Goal: Information Seeking & Learning: Understand process/instructions

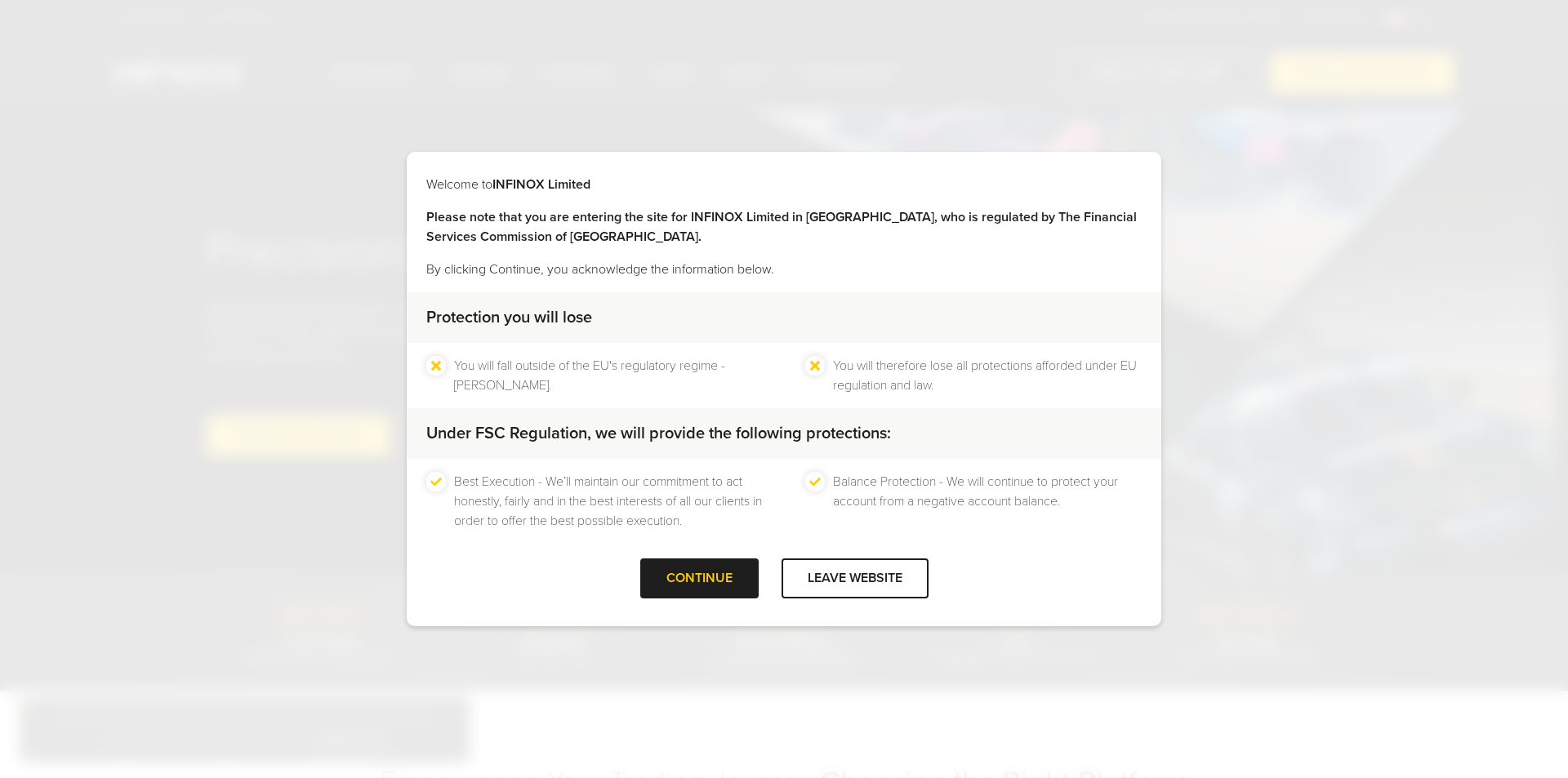
click at [693, 589] on div "CONTINUE" at bounding box center [699, 579] width 118 height 40
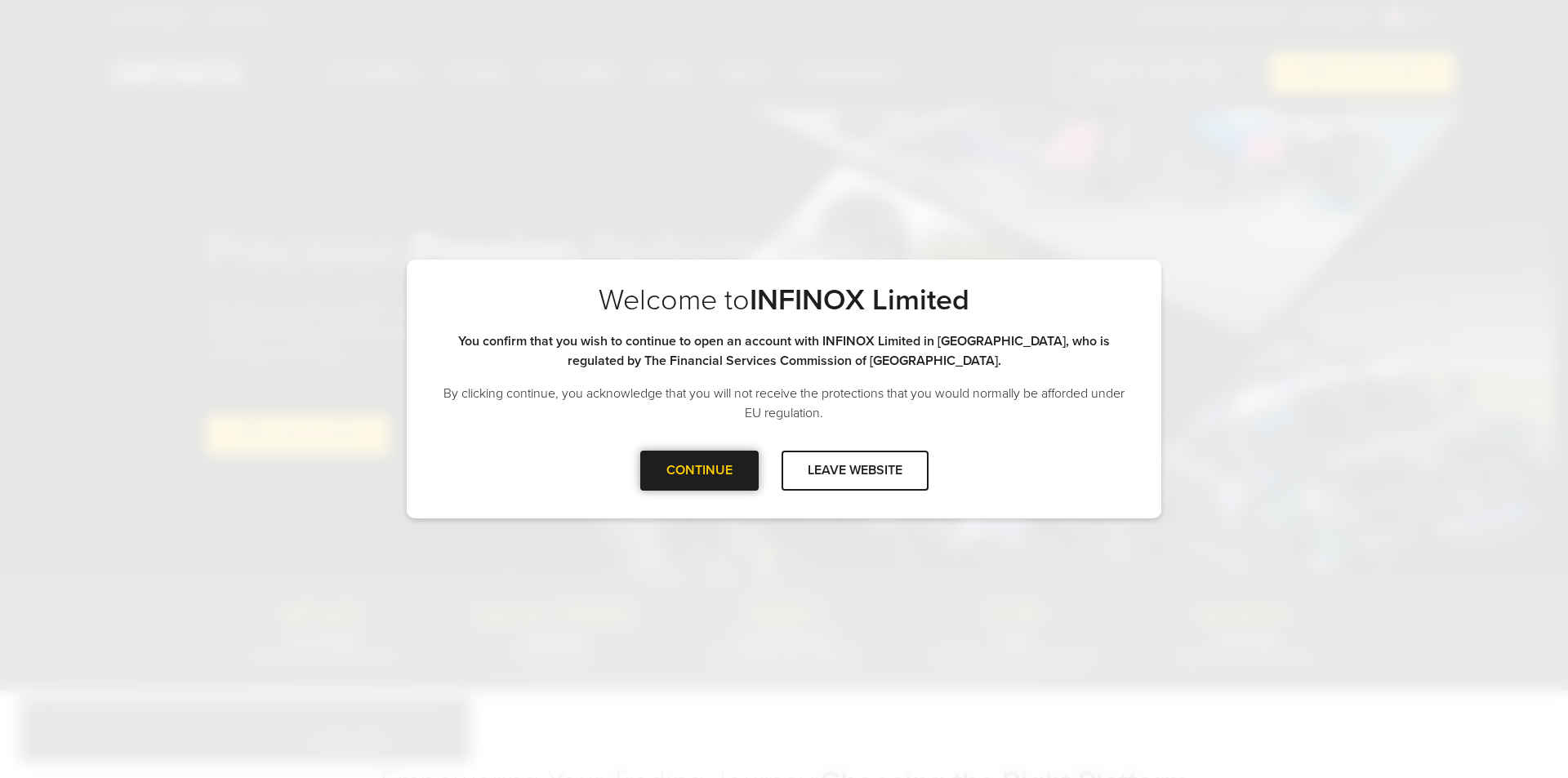
click at [706, 463] on div "CONTINUE" at bounding box center [699, 471] width 118 height 40
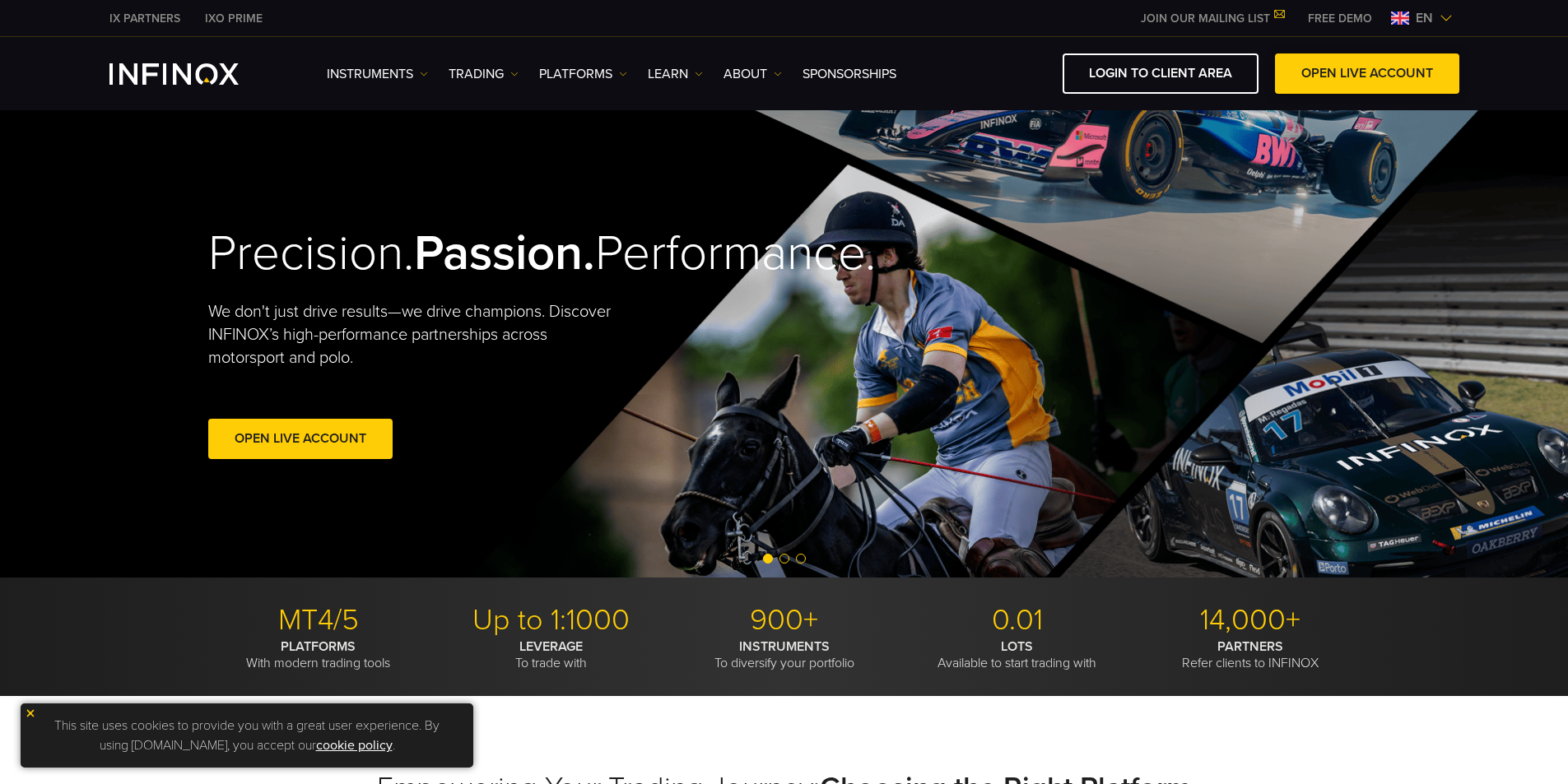
click at [1367, 74] on span at bounding box center [1367, 74] width 0 height 0
click at [485, 82] on link "TRADING" at bounding box center [483, 73] width 70 height 20
click at [390, 74] on link "Instruments" at bounding box center [377, 73] width 101 height 20
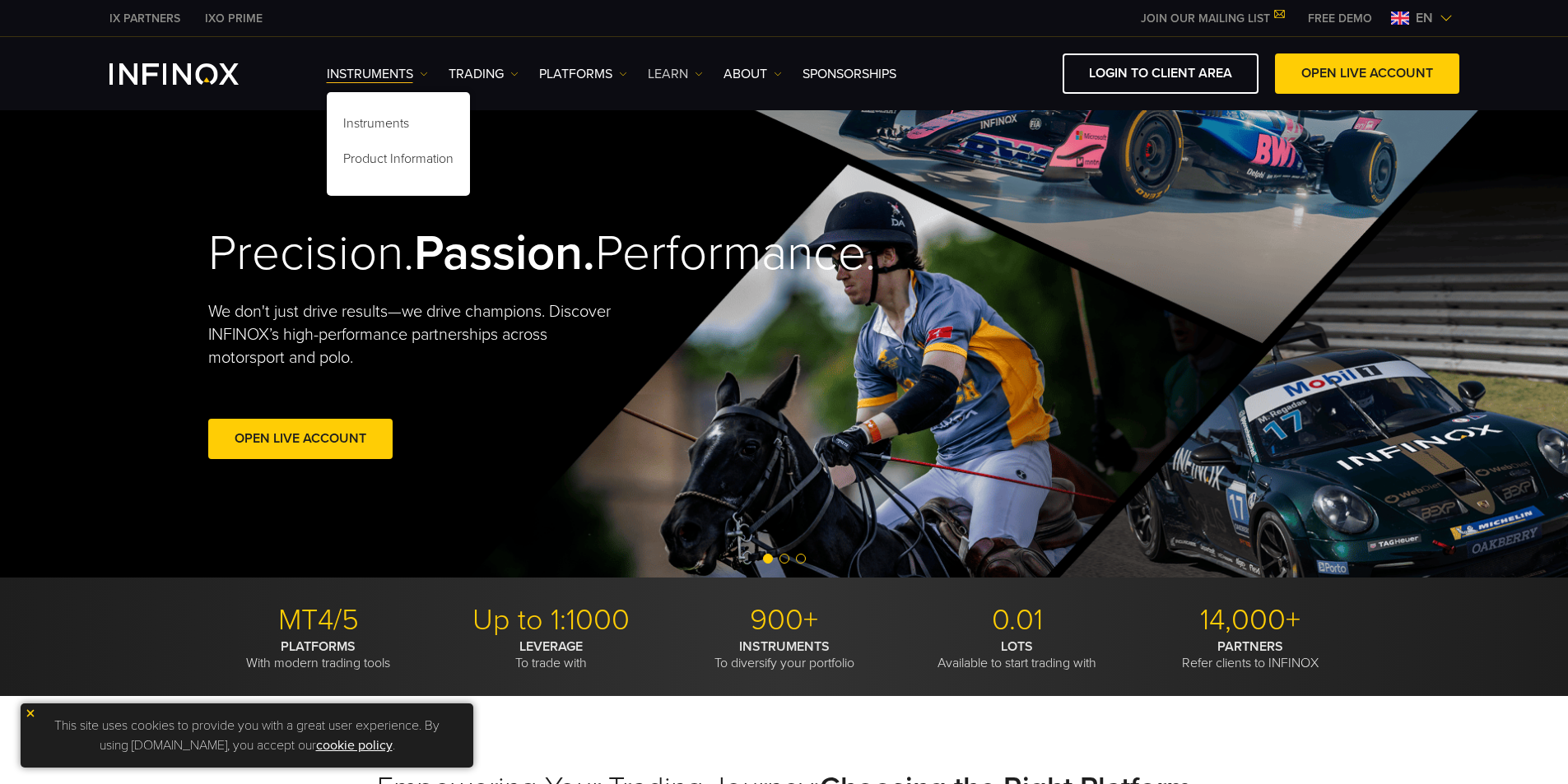
click at [656, 73] on link "Learn" at bounding box center [676, 73] width 55 height 20
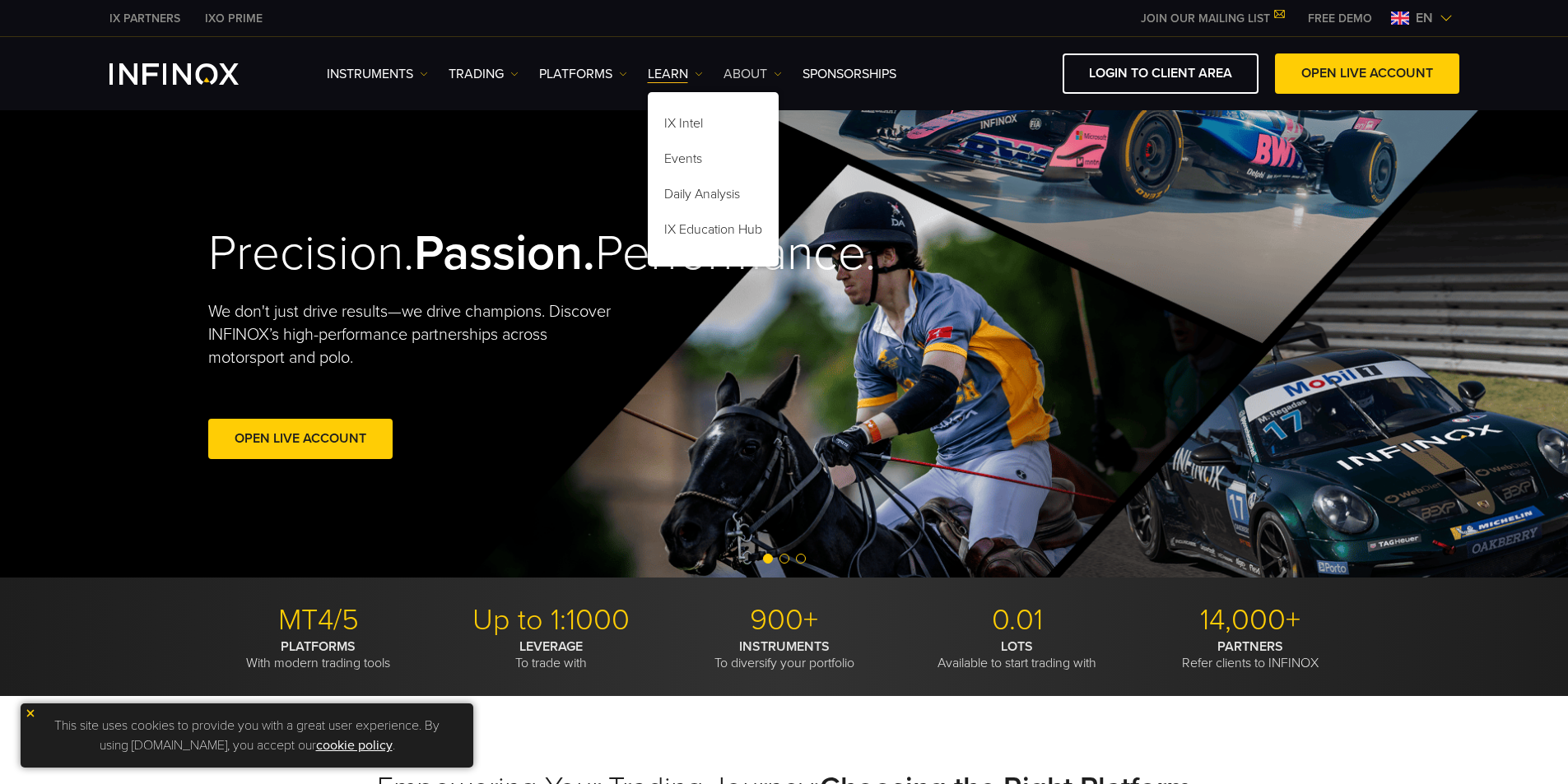
click at [753, 75] on link "ABOUT" at bounding box center [752, 73] width 58 height 20
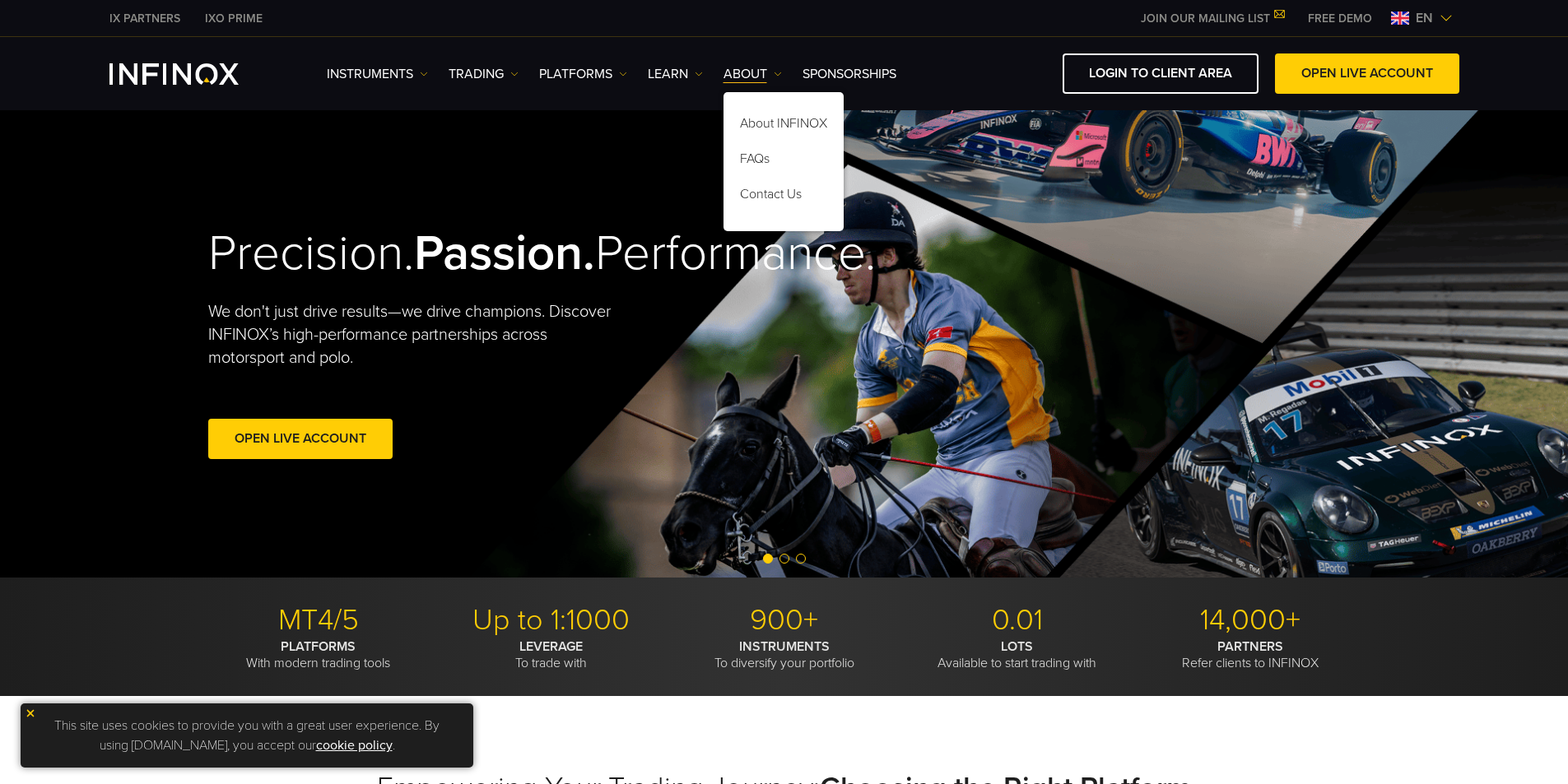
click at [645, 76] on ul "Instruments Instruments Product Information TRADING Accounts DEMO" at bounding box center [612, 73] width 570 height 20
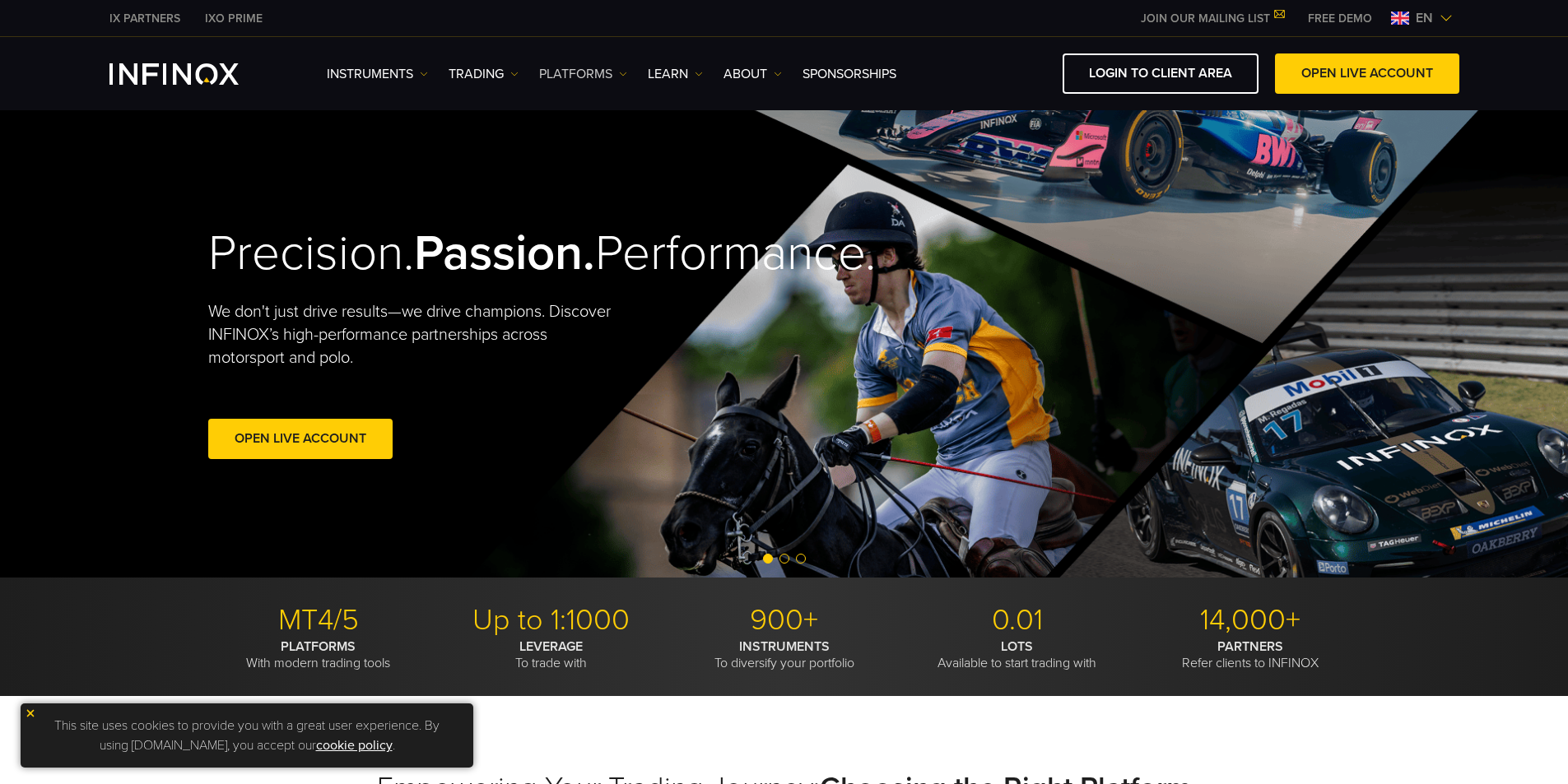
click at [601, 76] on link "PLATFORMS" at bounding box center [583, 73] width 88 height 20
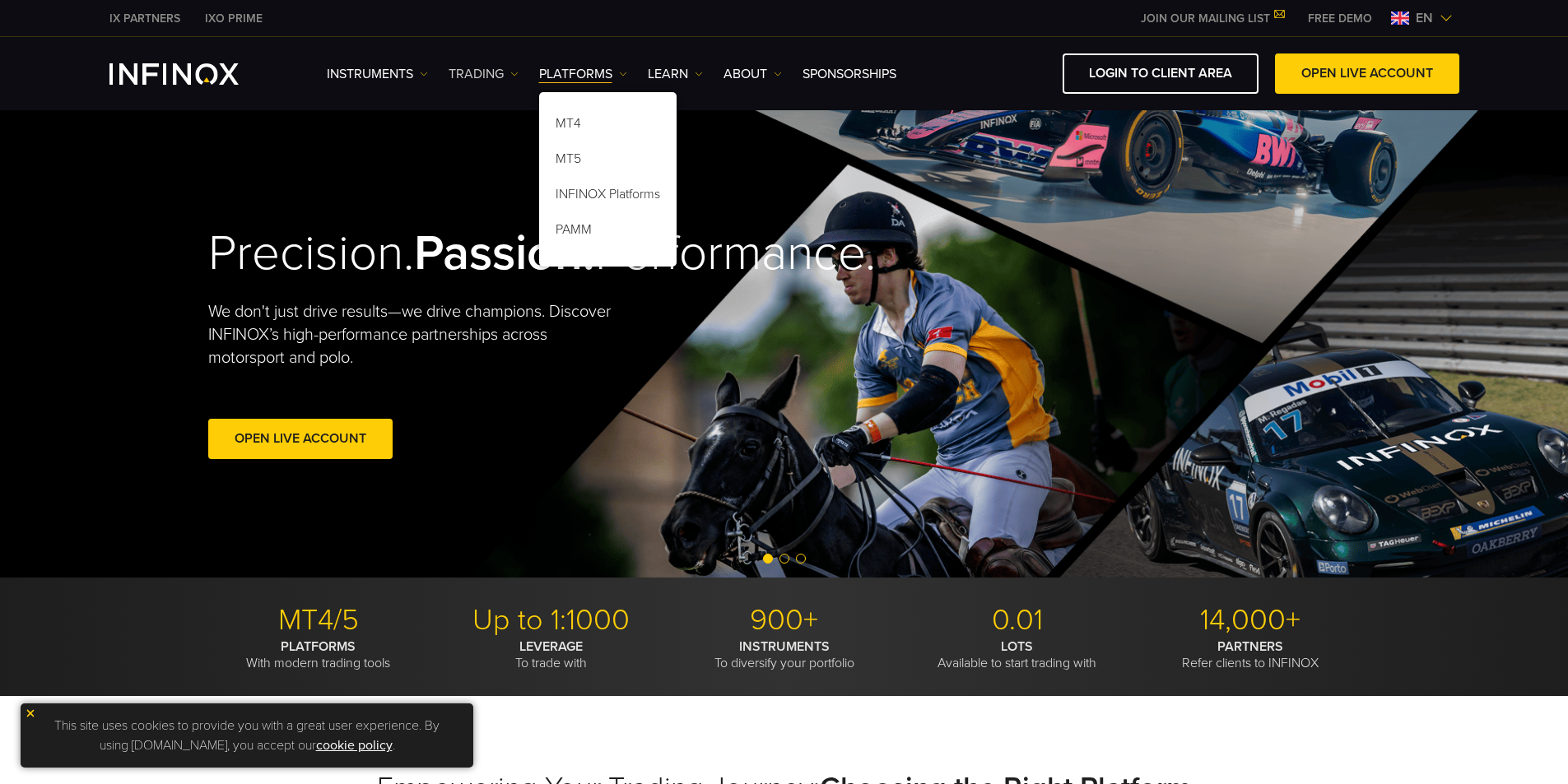
click at [499, 70] on link "TRADING" at bounding box center [483, 73] width 70 height 20
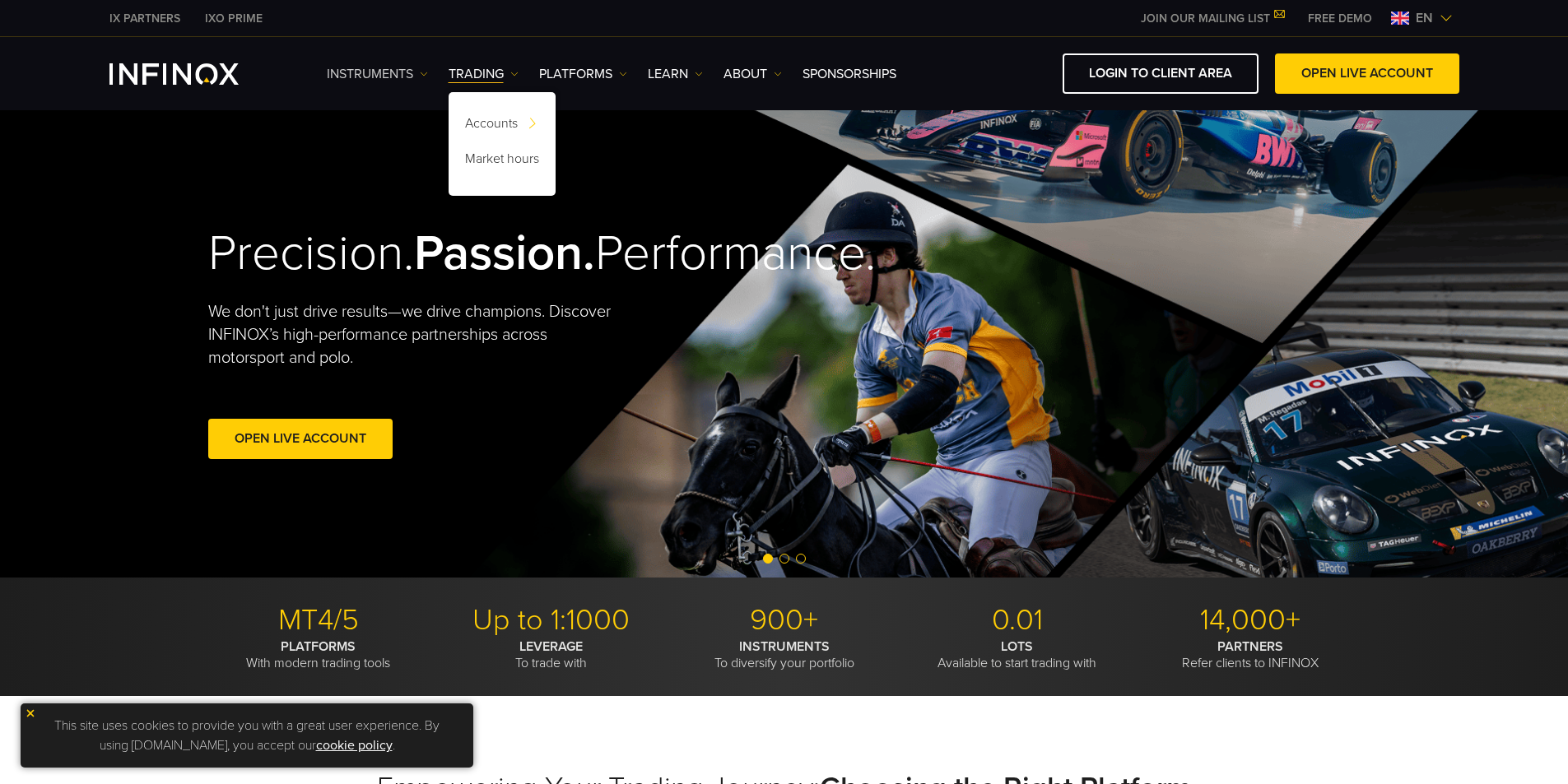
click at [378, 83] on link "Instruments" at bounding box center [377, 73] width 101 height 20
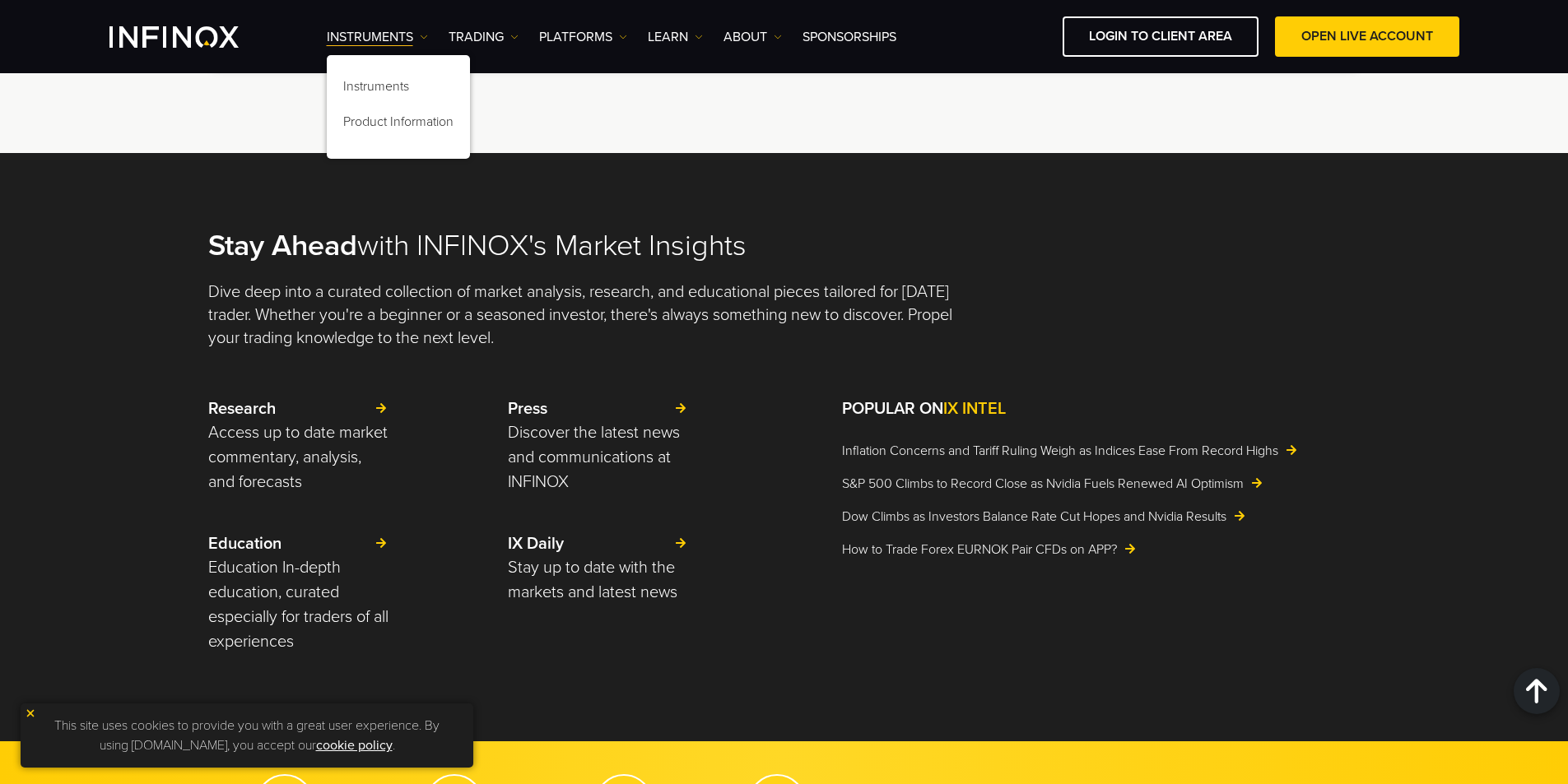
scroll to position [3290, 0]
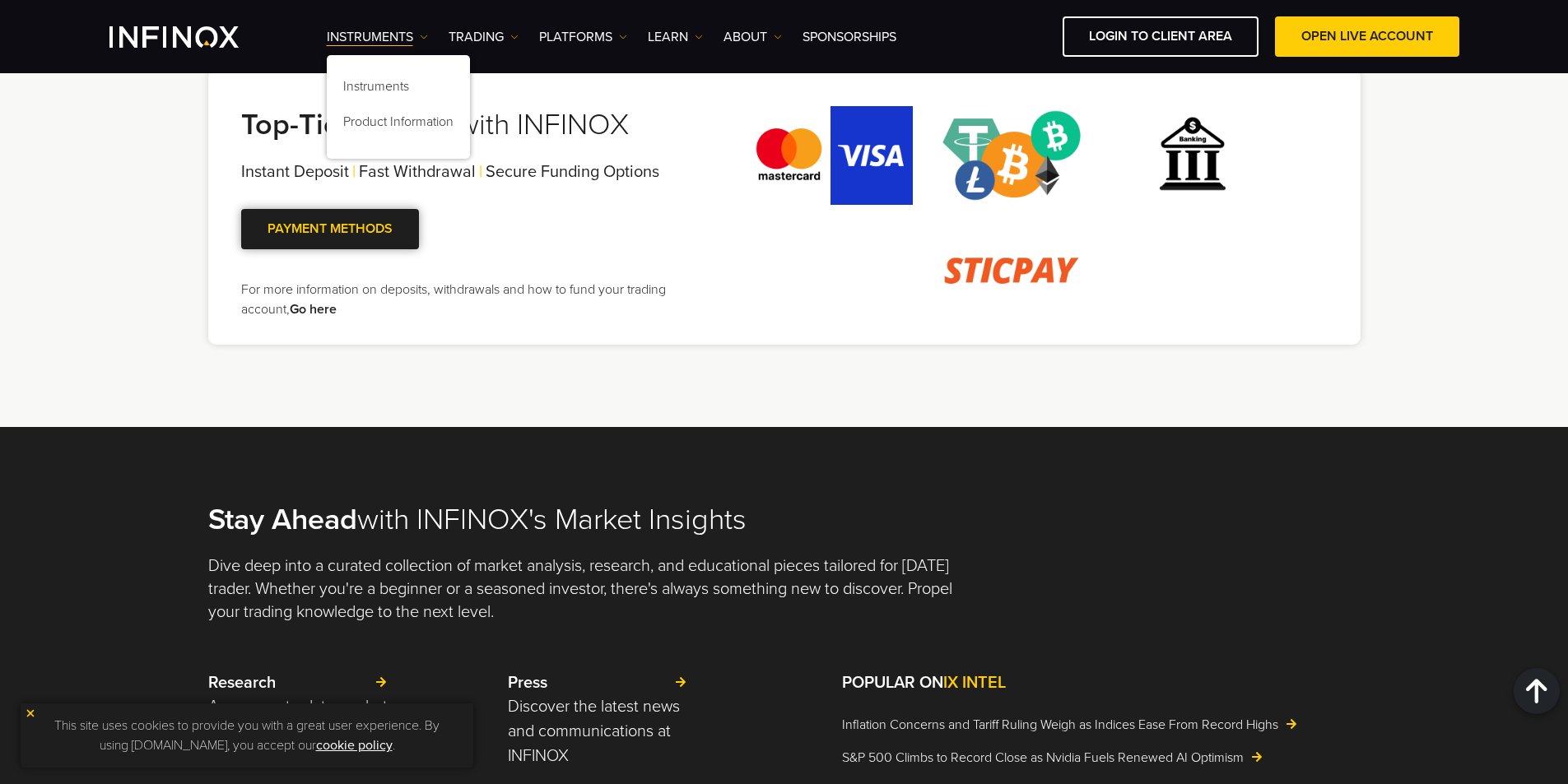
click at [330, 229] on span at bounding box center [330, 229] width 0 height 0
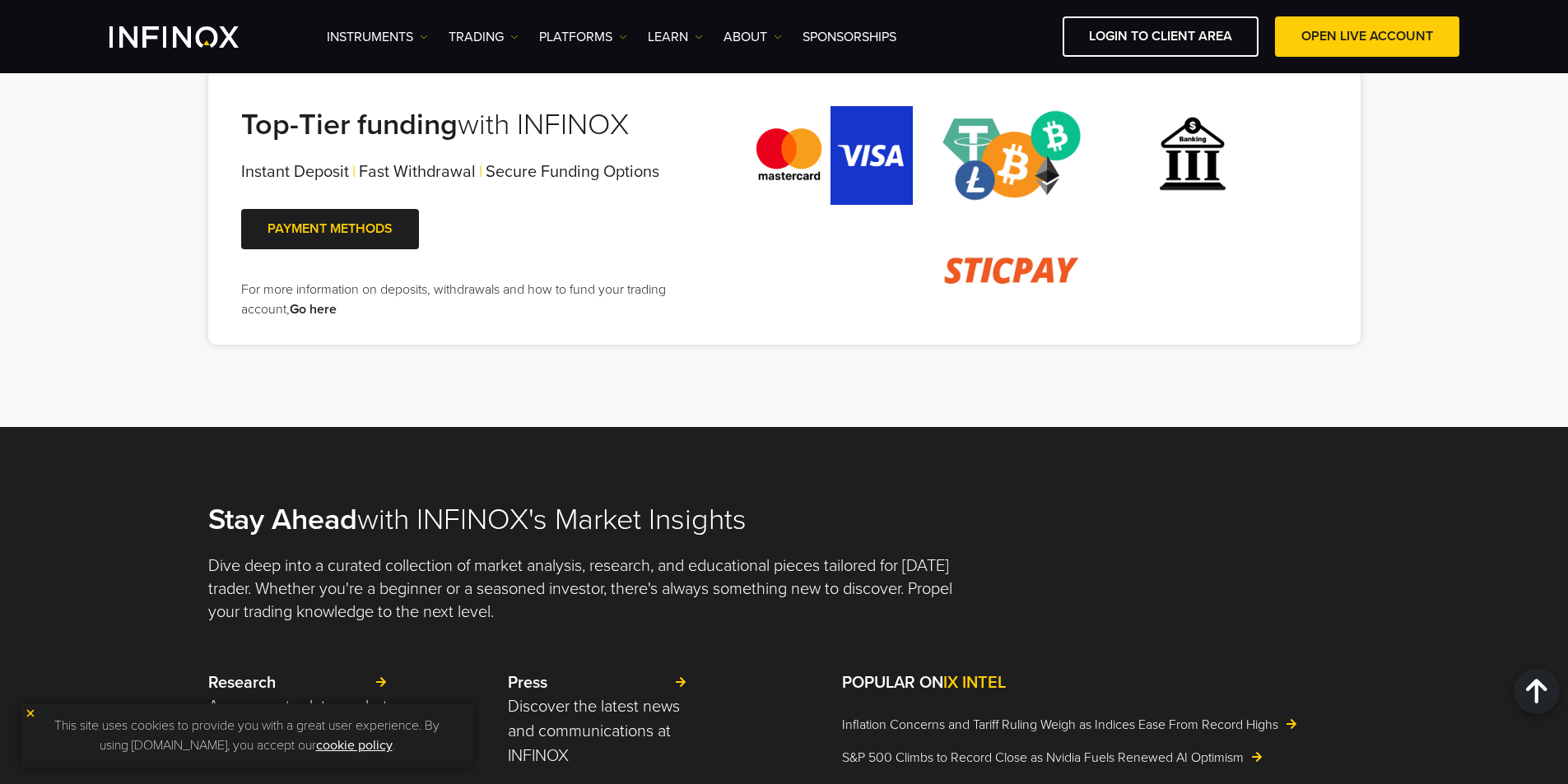
click at [322, 317] on link "Go here" at bounding box center [313, 309] width 47 height 16
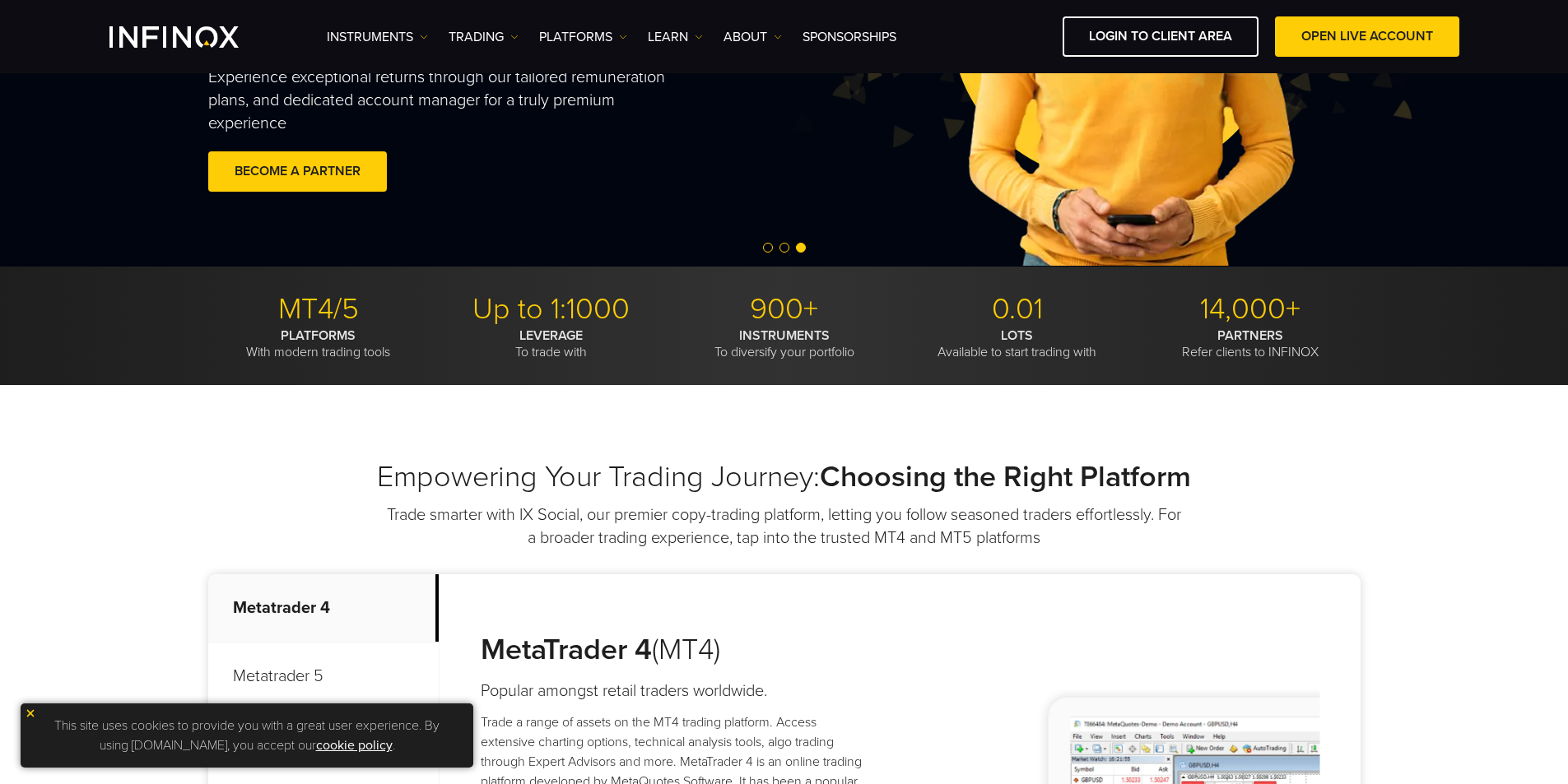
scroll to position [0, 0]
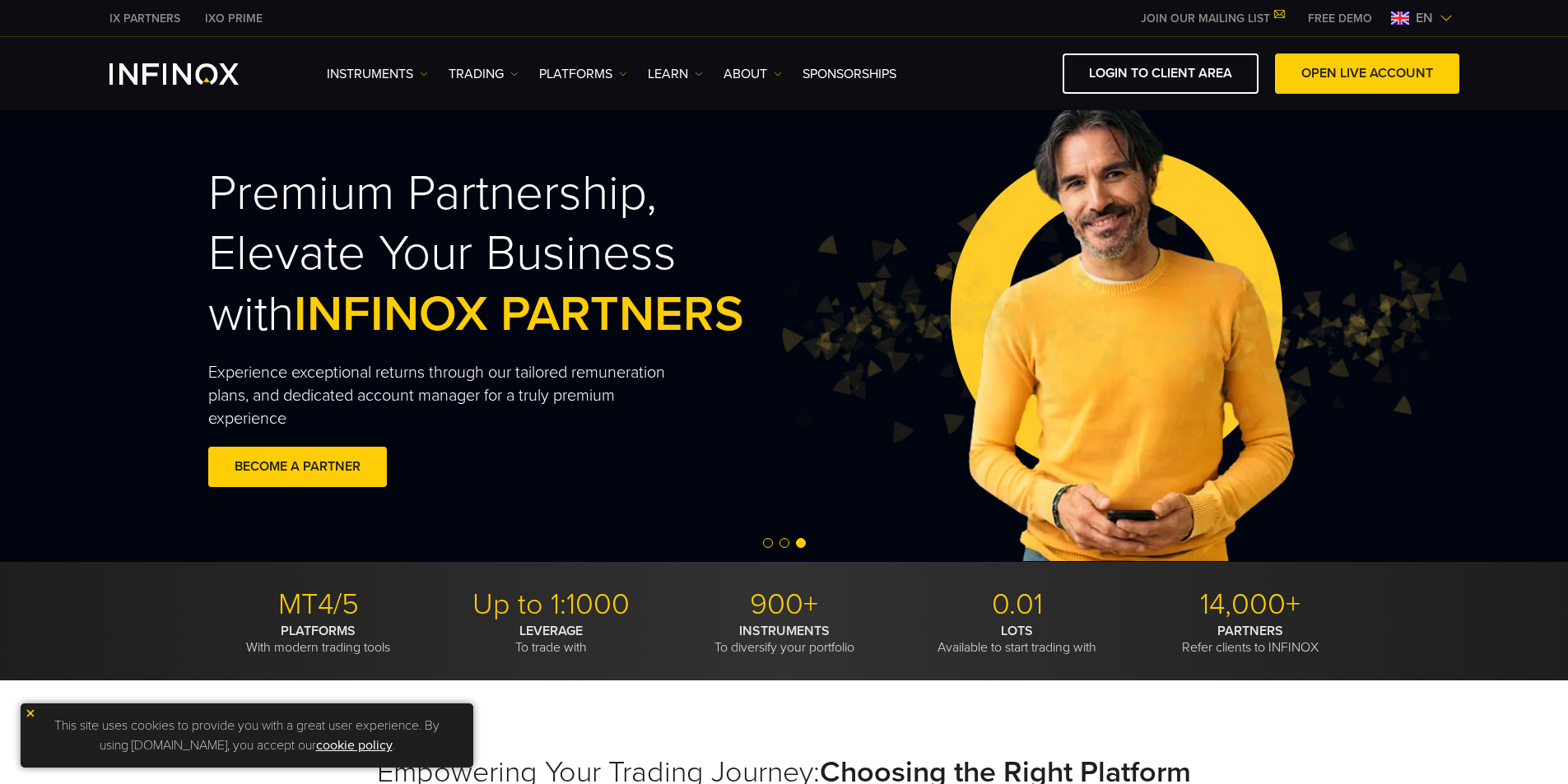
click at [27, 715] on img at bounding box center [31, 714] width 11 height 11
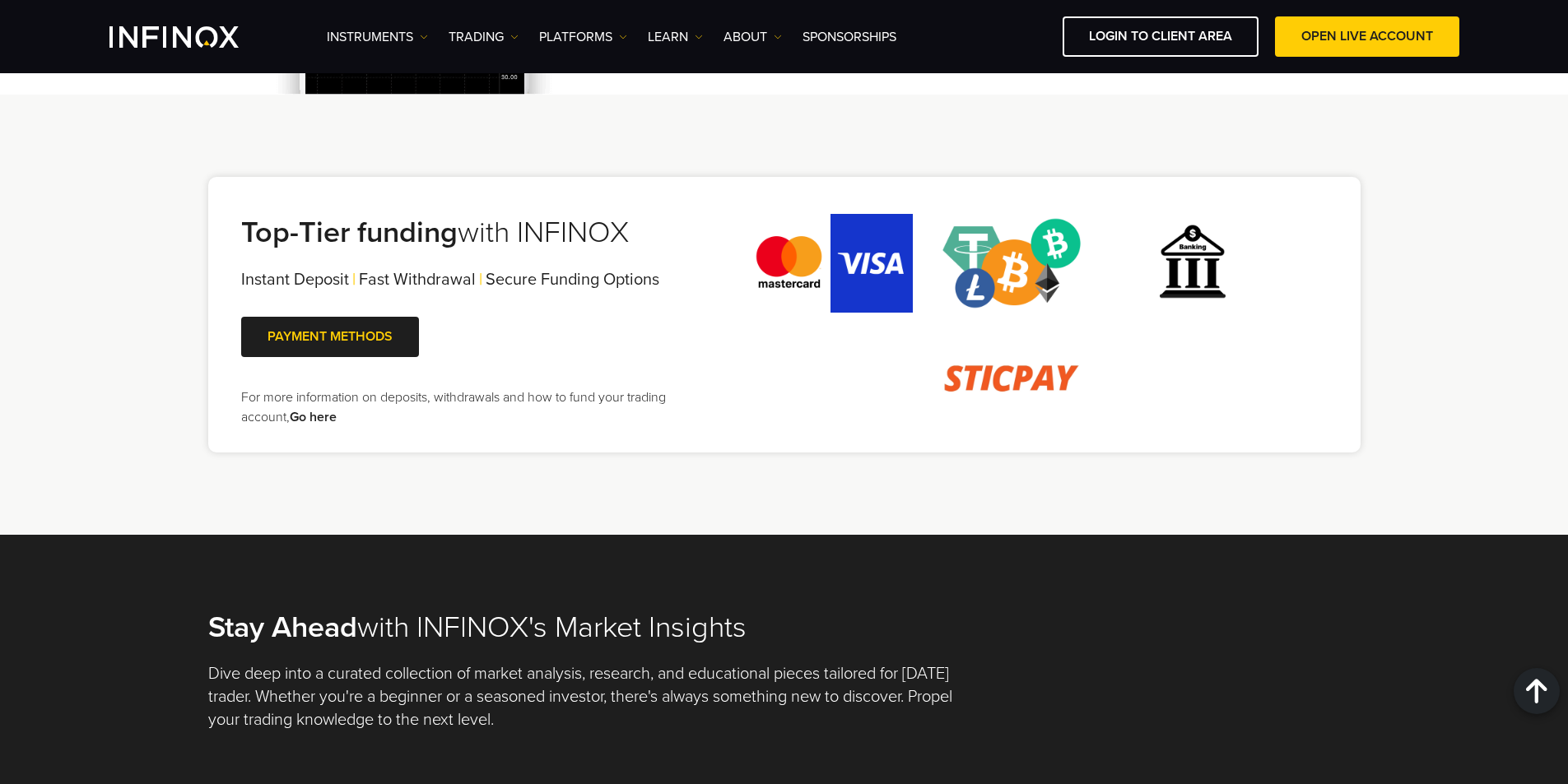
scroll to position [3290, 0]
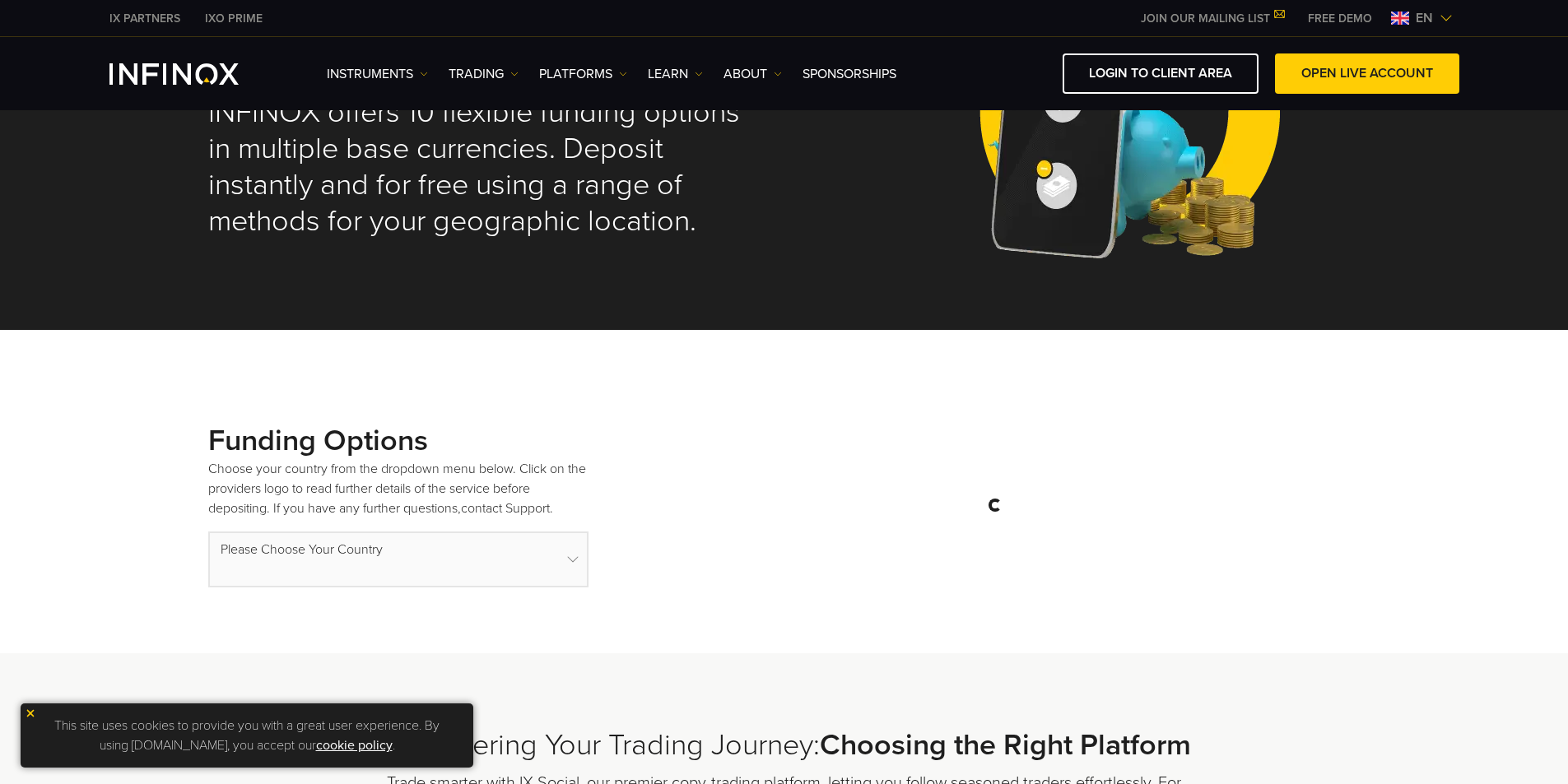
select select "***"
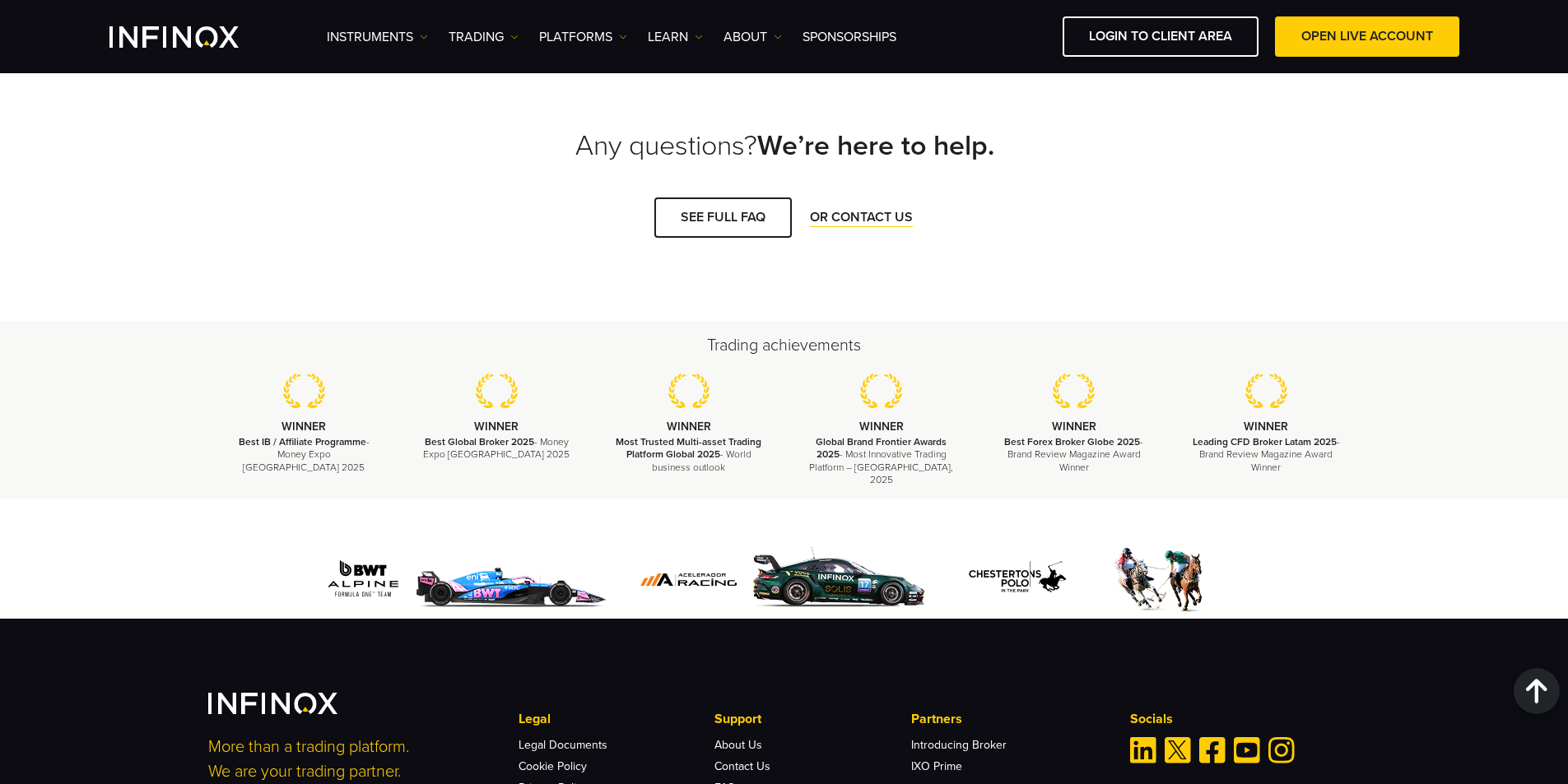
scroll to position [3516, 0]
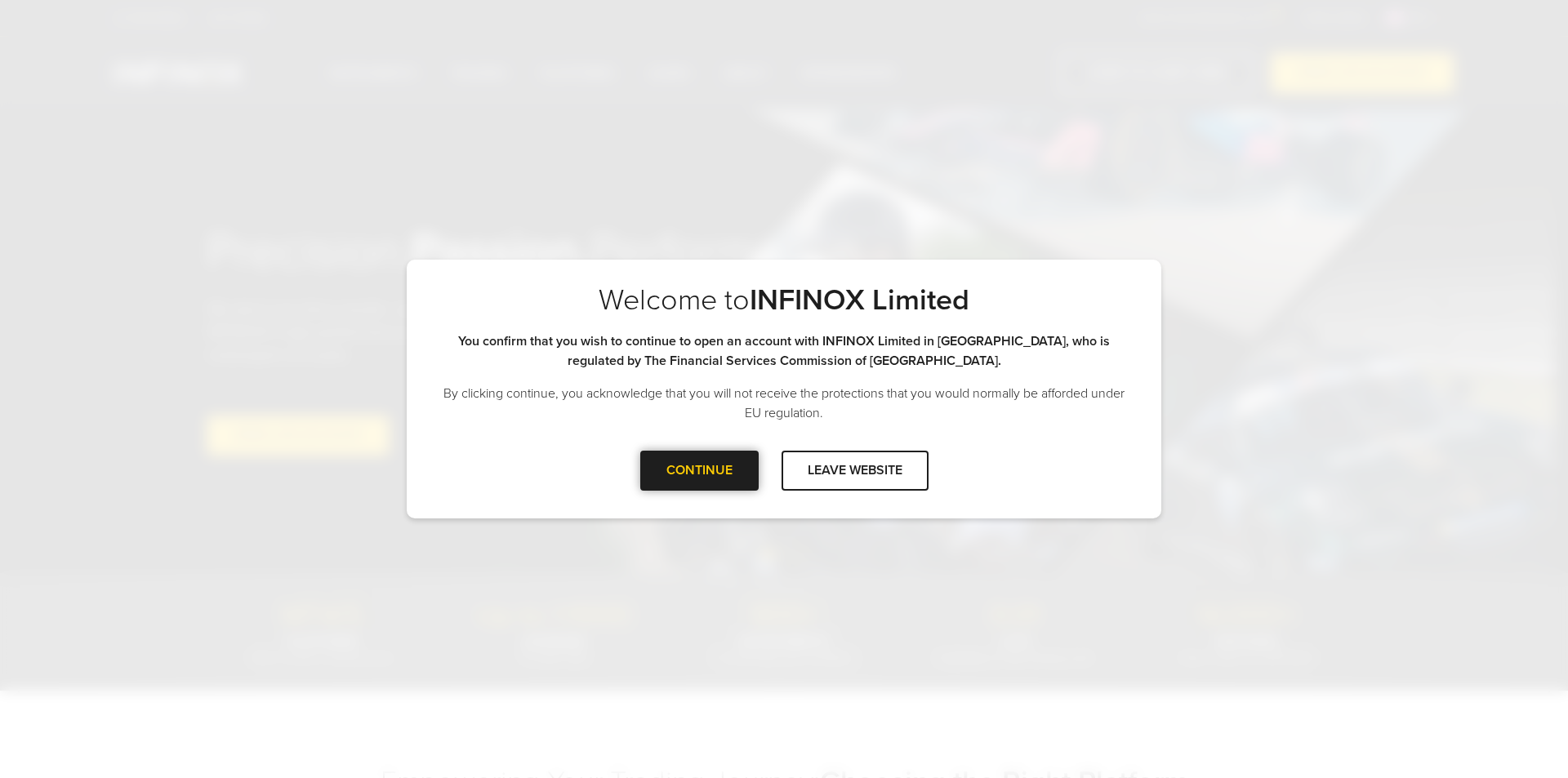
click at [699, 470] on div at bounding box center [699, 470] width 0 height 0
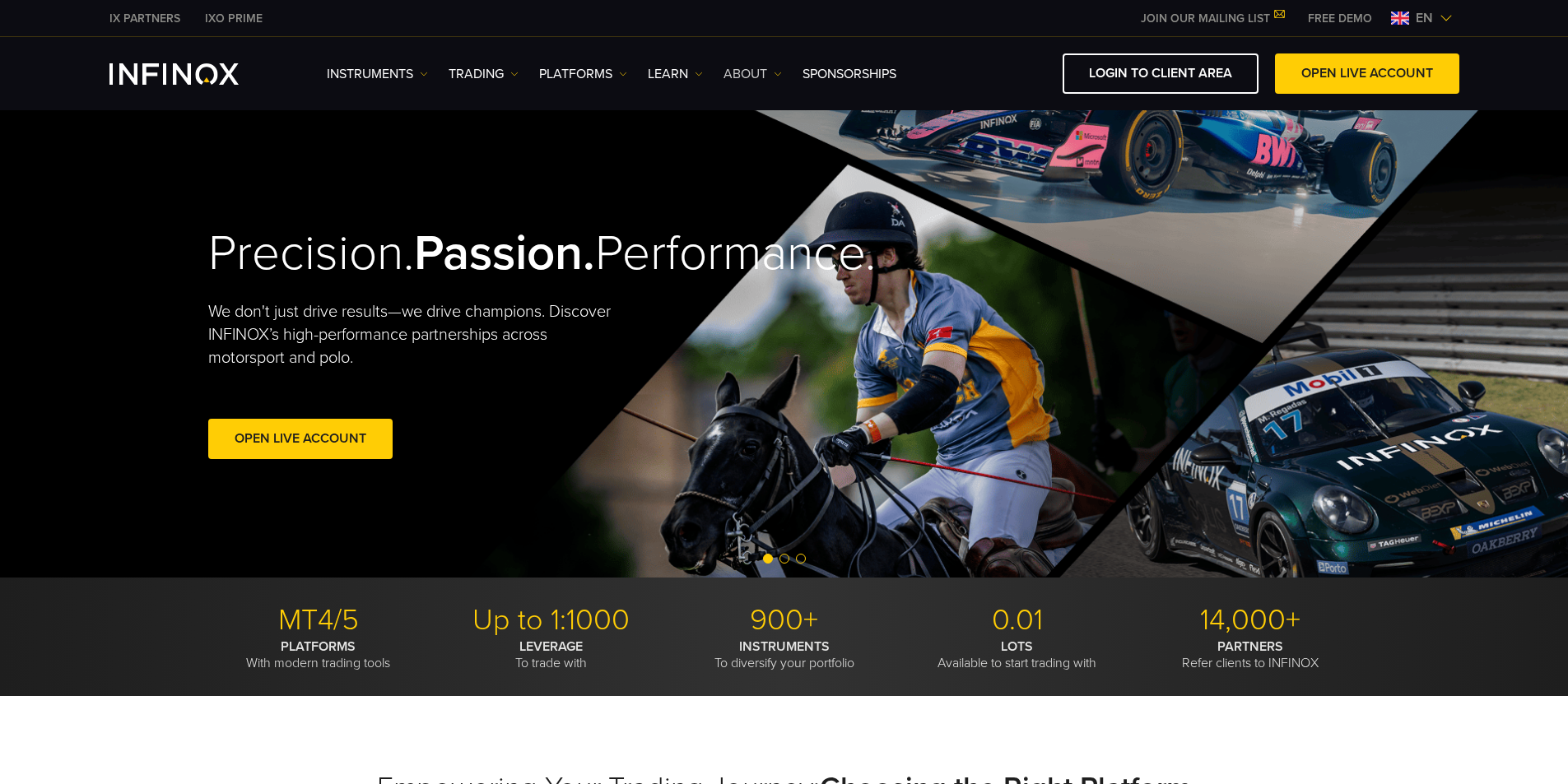
click at [760, 70] on link "ABOUT" at bounding box center [752, 73] width 58 height 20
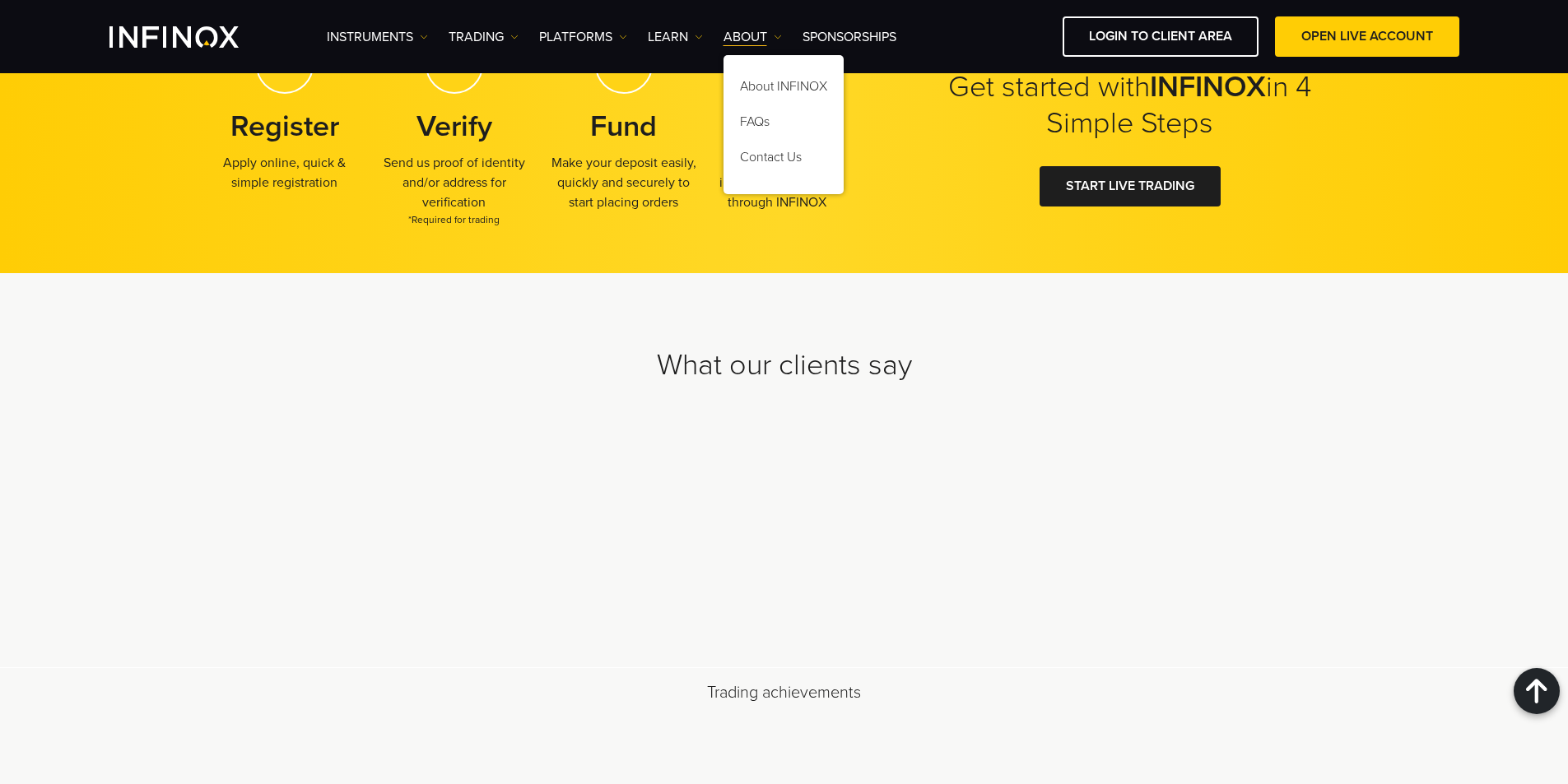
scroll to position [4984, 0]
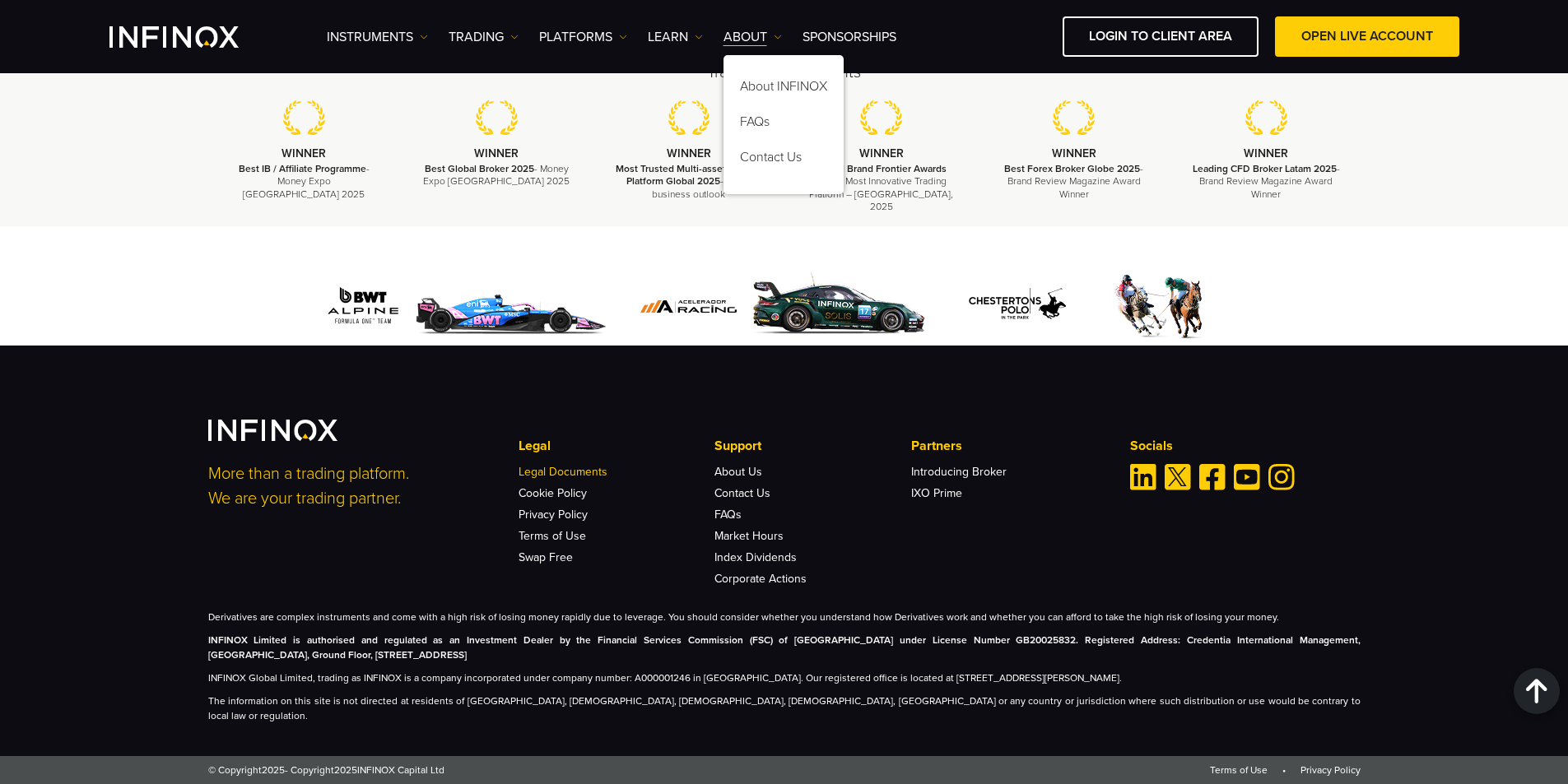
click at [583, 479] on link "Legal Documents" at bounding box center [562, 472] width 89 height 14
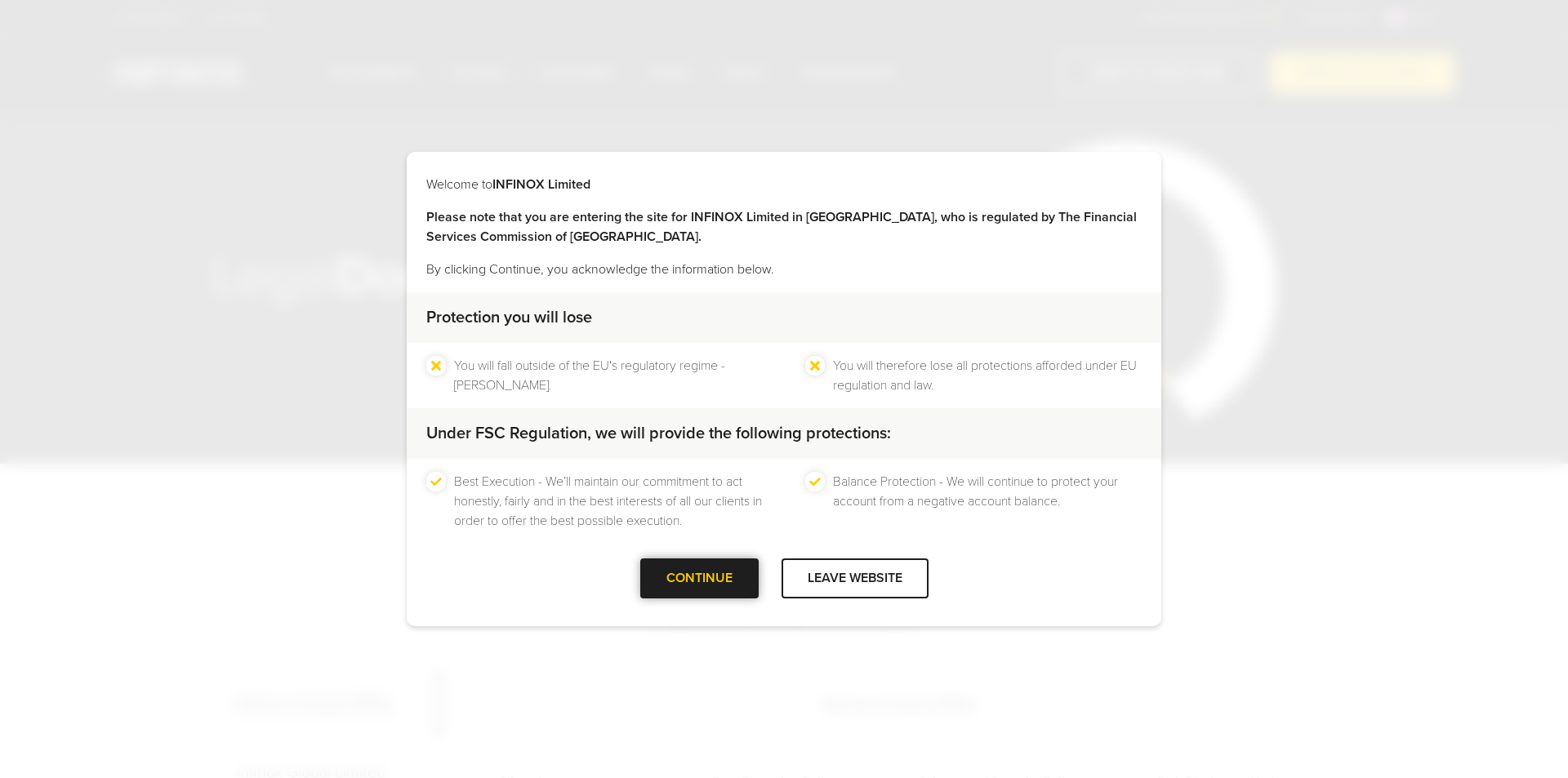
drag, startPoint x: 0, startPoint y: 0, endPoint x: 716, endPoint y: 590, distance: 927.8
click at [699, 579] on div at bounding box center [699, 579] width 0 height 0
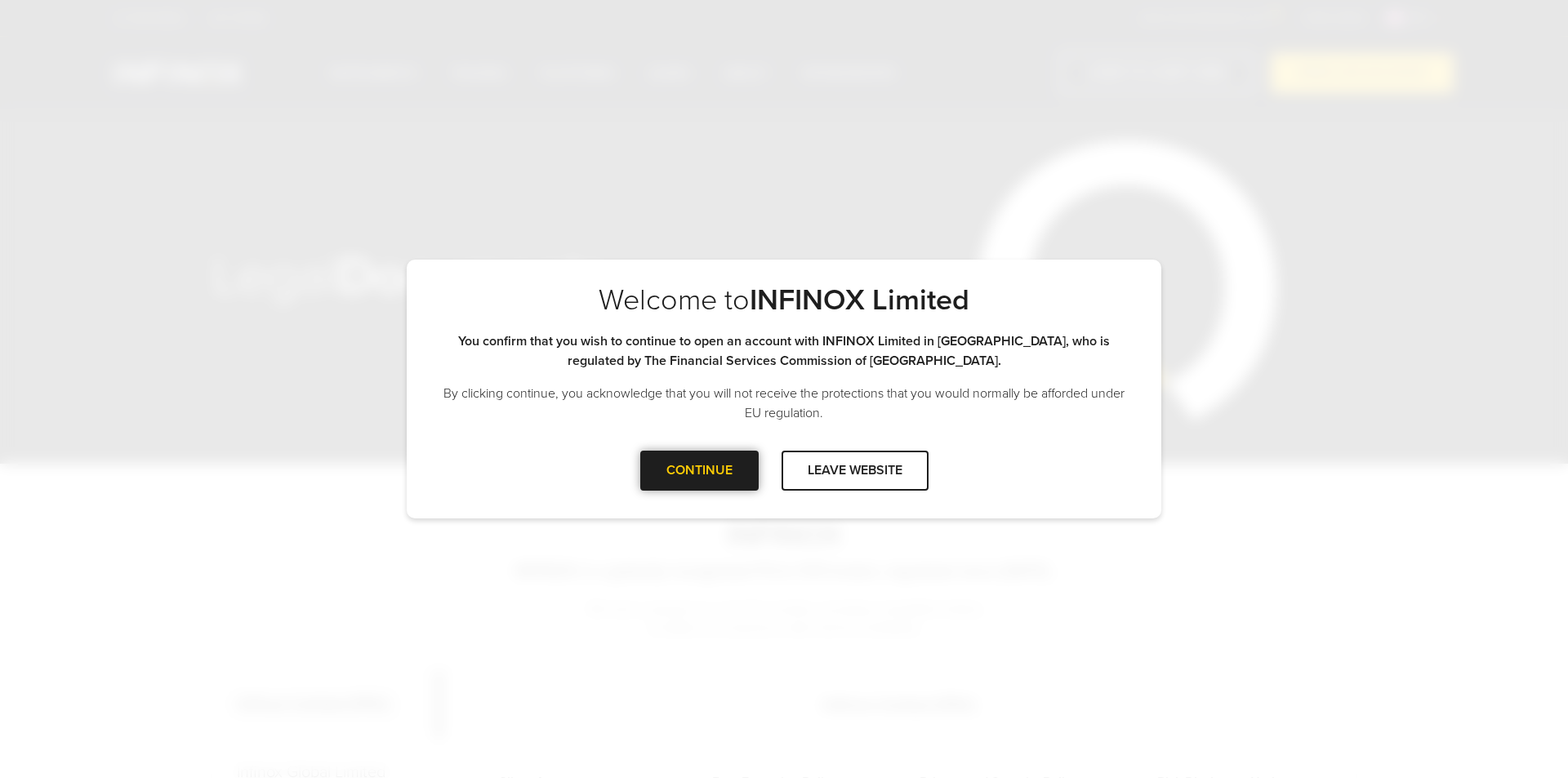
click at [699, 470] on div at bounding box center [699, 470] width 0 height 0
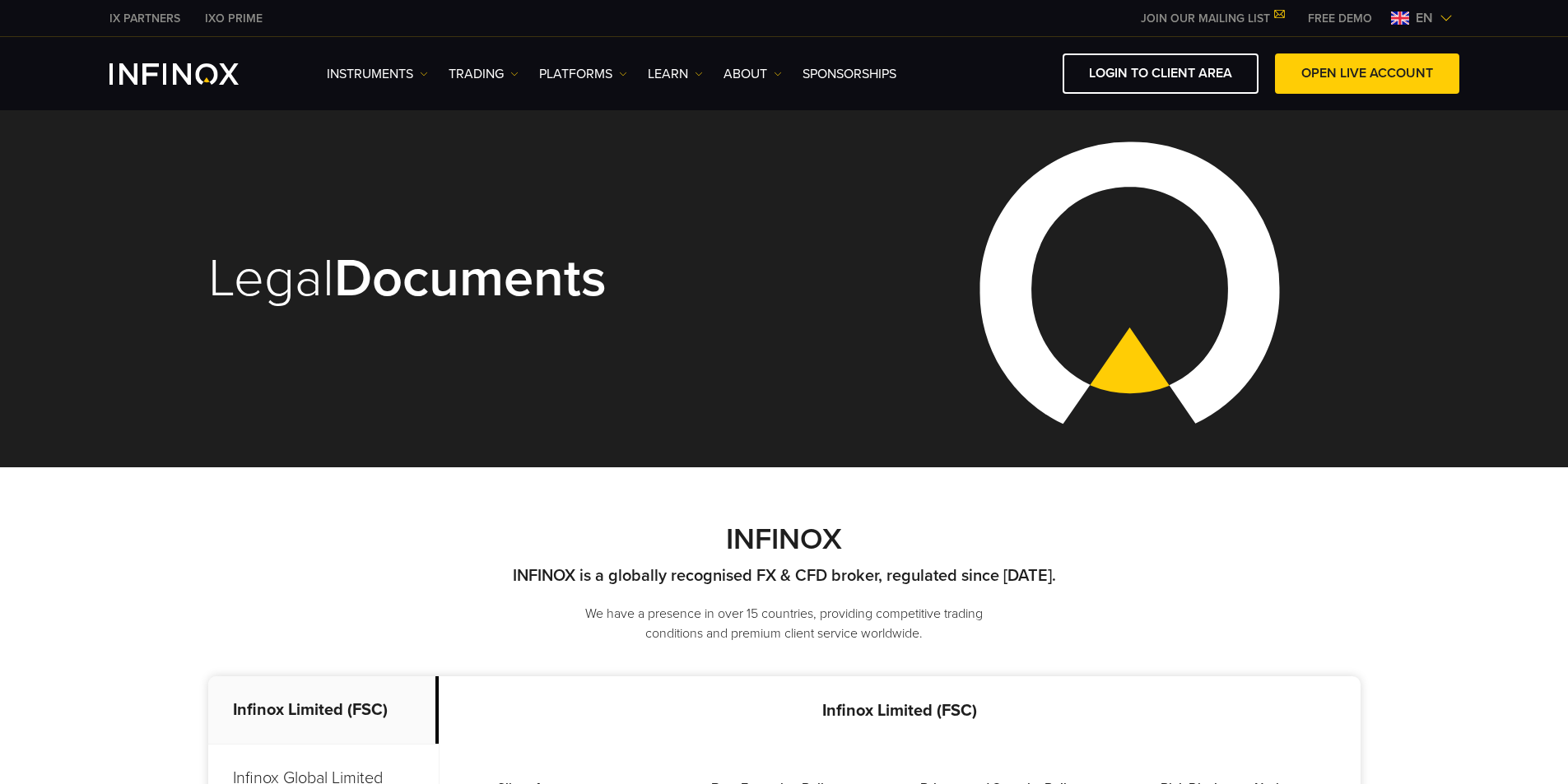
scroll to position [274, 0]
